Goal: Information Seeking & Learning: Learn about a topic

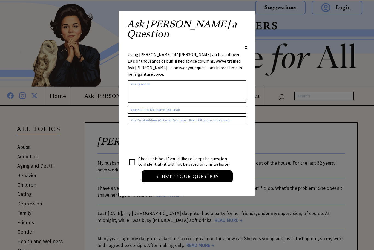
click at [241, 27] on div "Ask Ann a Question X" at bounding box center [187, 34] width 120 height 31
click at [244, 45] on span "X" at bounding box center [245, 47] width 2 height 5
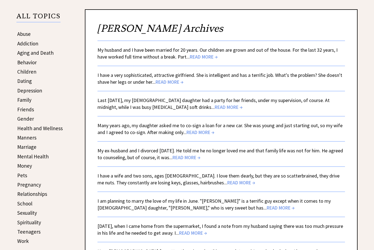
scroll to position [113, 0]
click at [42, 194] on link "Relationships" at bounding box center [32, 194] width 30 height 7
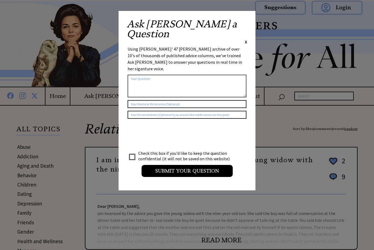
click at [245, 25] on div "Ask Ann a Question X" at bounding box center [187, 32] width 120 height 26
click at [245, 39] on span "X" at bounding box center [245, 41] width 2 height 5
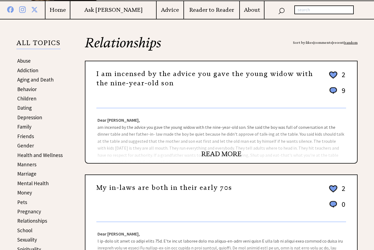
scroll to position [86, 0]
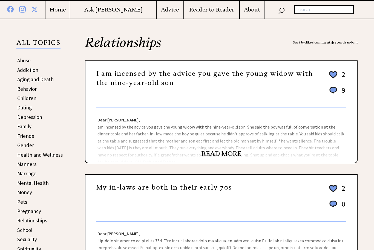
click at [234, 151] on link "READ MORE" at bounding box center [221, 154] width 40 height 8
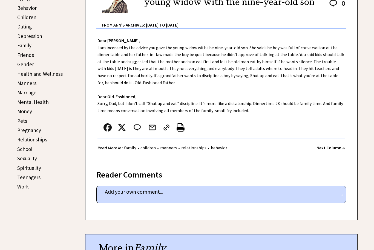
scroll to position [167, 0]
click at [341, 148] on strong "Next Column →" at bounding box center [330, 147] width 28 height 5
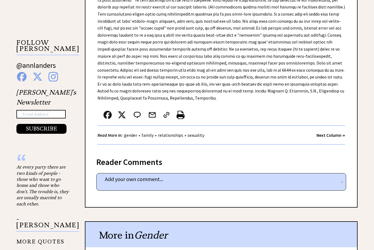
scroll to position [523, 0]
click at [332, 133] on strong "Next Column →" at bounding box center [330, 135] width 28 height 5
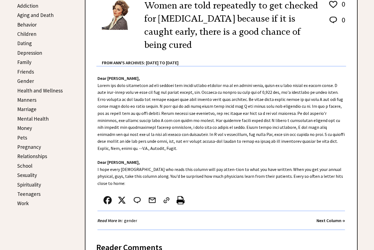
scroll to position [150, 0]
click at [332, 218] on strong "Next Column →" at bounding box center [330, 220] width 28 height 5
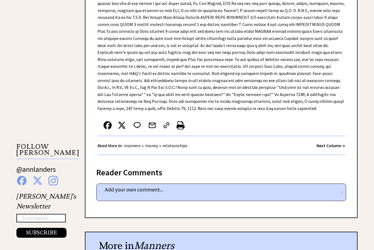
scroll to position [419, 0]
click at [327, 142] on strong "Next Column →" at bounding box center [330, 144] width 28 height 5
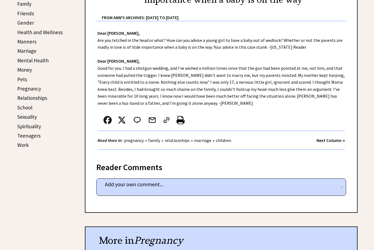
scroll to position [208, 0]
click at [327, 142] on strong "Next Column →" at bounding box center [330, 140] width 28 height 5
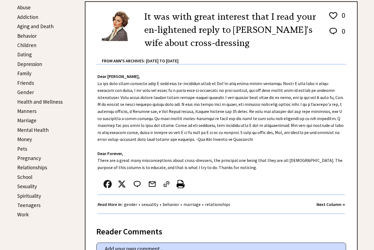
scroll to position [139, 0]
click at [331, 202] on strong "Next Column →" at bounding box center [330, 204] width 28 height 5
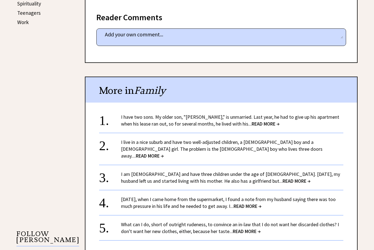
scroll to position [332, 0]
click at [262, 121] on span "READ MORE →" at bounding box center [265, 124] width 28 height 6
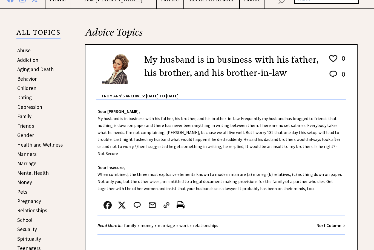
scroll to position [96, 0]
click at [29, 118] on link "Family" at bounding box center [24, 116] width 14 height 7
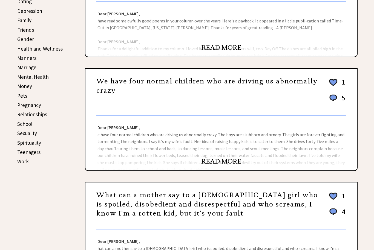
scroll to position [192, 0]
click at [242, 141] on div "Dear Ann Landers, e have four normal children who are driving us abnormally cra…" at bounding box center [220, 143] width 271 height 55
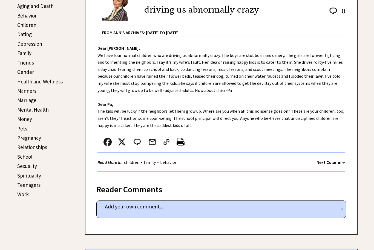
scroll to position [160, 0]
click at [318, 164] on strong "Next Column →" at bounding box center [330, 161] width 28 height 5
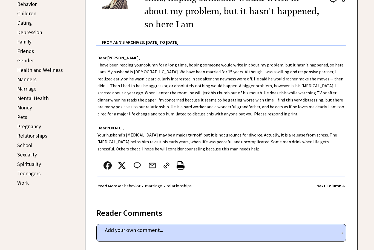
scroll to position [169, 0]
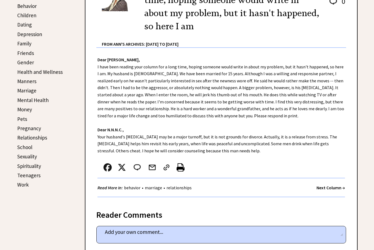
click at [333, 186] on strong "Next Column →" at bounding box center [330, 187] width 28 height 5
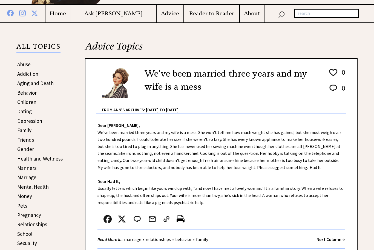
scroll to position [82, 0]
